Goal: Navigation & Orientation: Find specific page/section

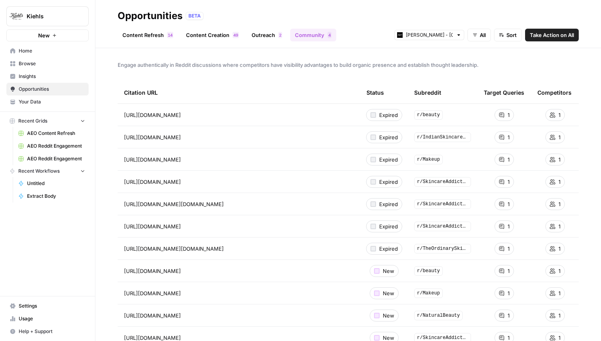
scroll to position [21, 0]
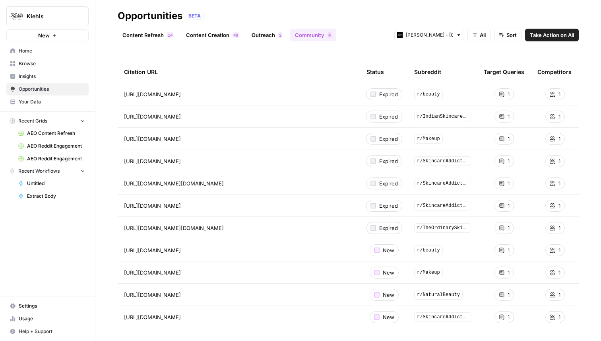
click at [151, 35] on link "Content Refresh 4 1" at bounding box center [148, 35] width 60 height 13
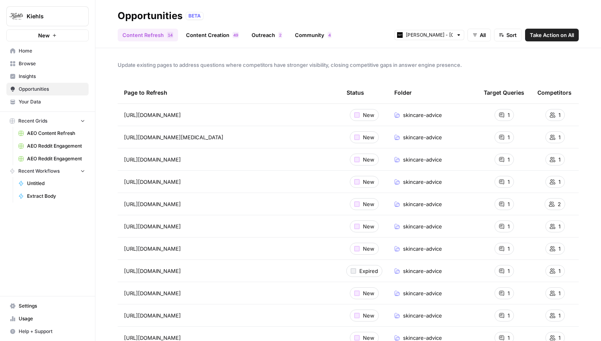
click at [25, 72] on link "Insights" at bounding box center [47, 76] width 82 height 13
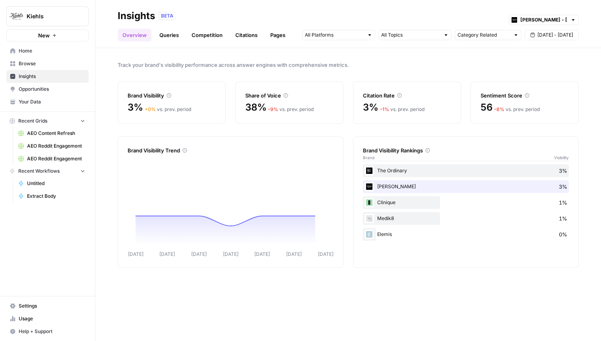
click at [30, 65] on span "Browse" at bounding box center [52, 63] width 66 height 7
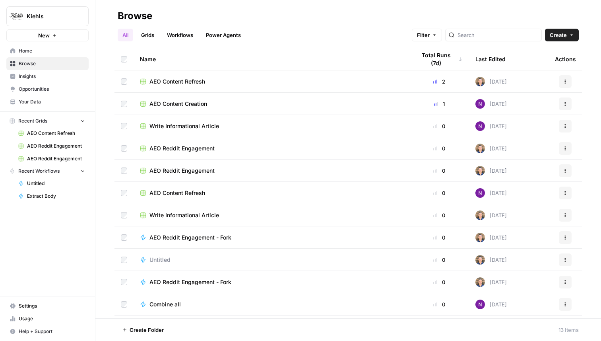
click at [43, 54] on span "Home" at bounding box center [52, 50] width 66 height 7
